Goal: Information Seeking & Learning: Compare options

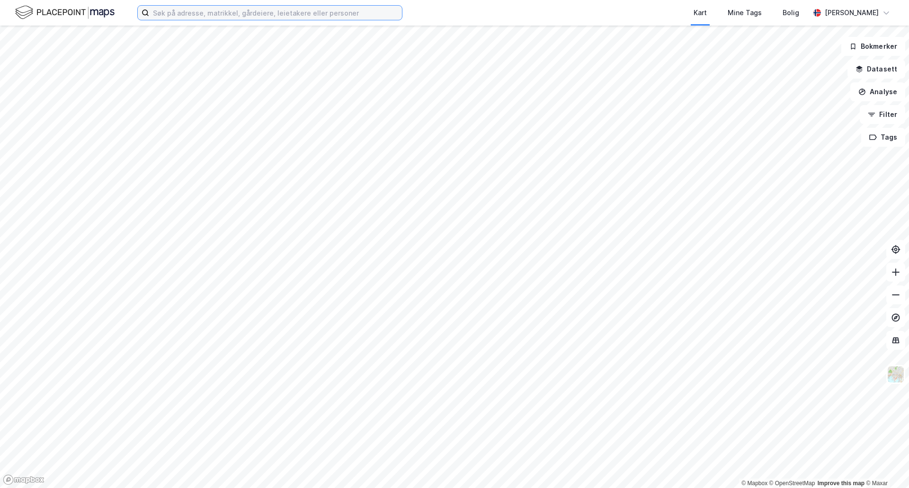
drag, startPoint x: 172, startPoint y: 17, endPoint x: 182, endPoint y: 12, distance: 10.8
click at [172, 17] on input at bounding box center [275, 13] width 253 height 14
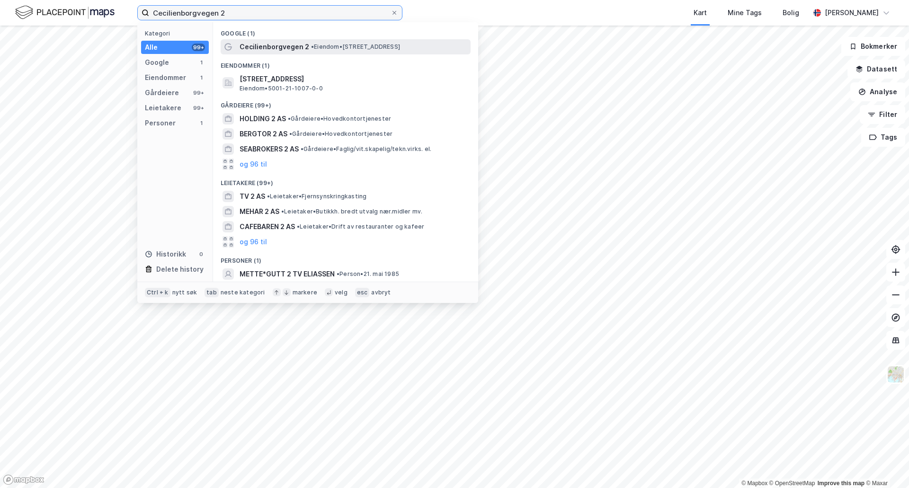
type input "Cecilienborgvegen 2"
click at [278, 45] on span "Cecilienborgvegen 2" at bounding box center [275, 46] width 70 height 11
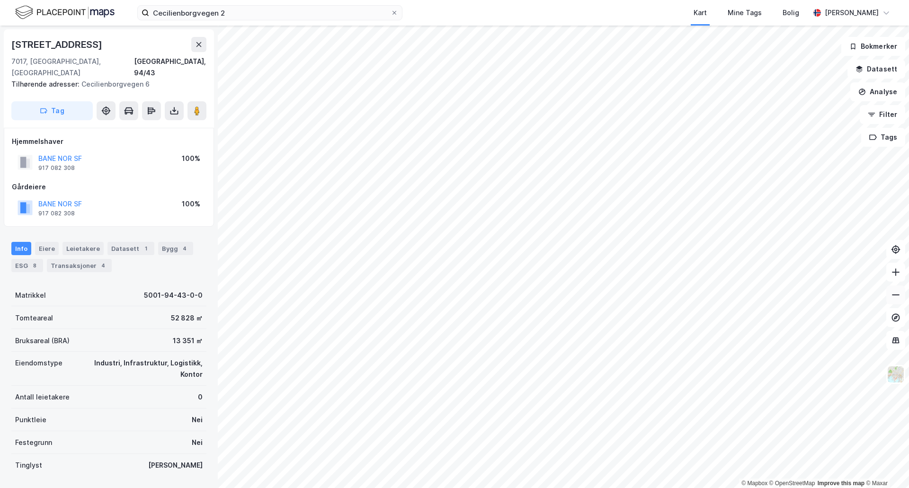
scroll to position [0, 0]
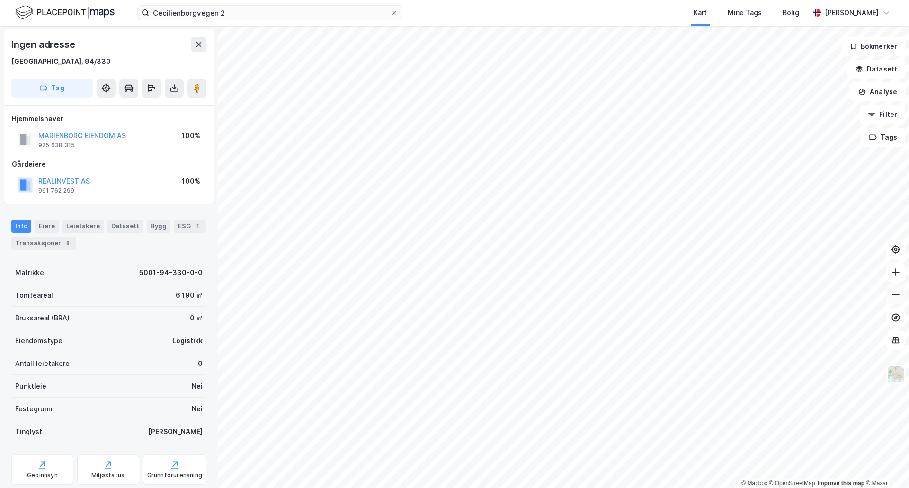
scroll to position [0, 0]
